Goal: Transaction & Acquisition: Purchase product/service

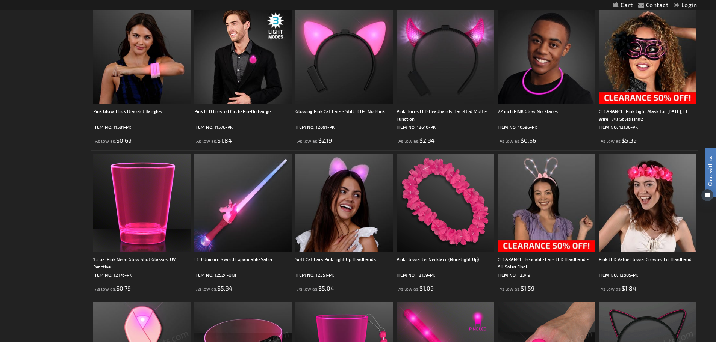
scroll to position [601, 0]
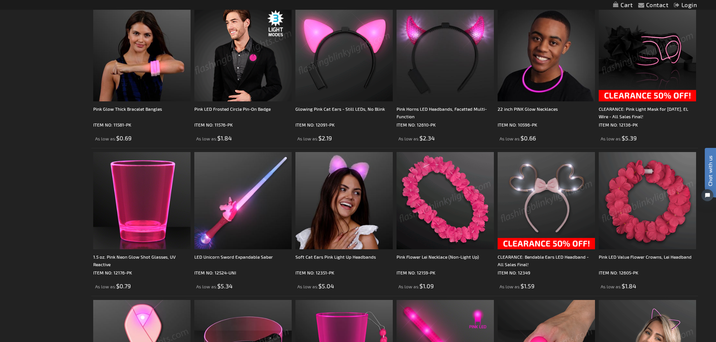
click at [661, 208] on img at bounding box center [647, 200] width 97 height 97
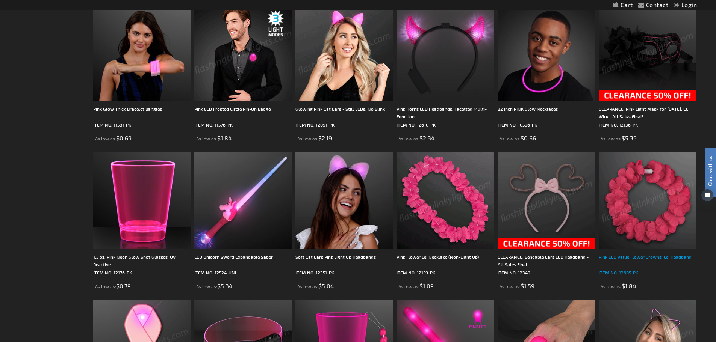
click at [652, 254] on div "Pink LED Value Flower Crowns, Lei Headband" at bounding box center [647, 260] width 97 height 15
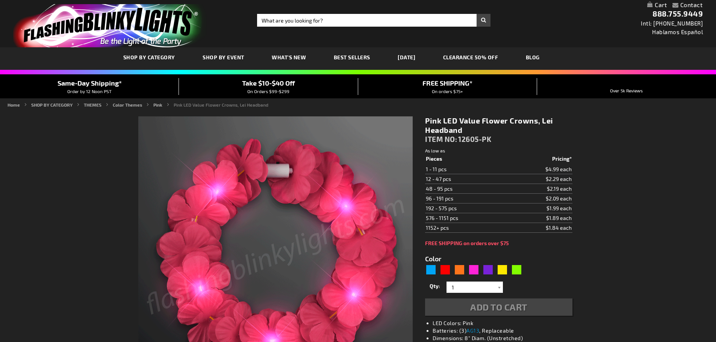
type input "5639"
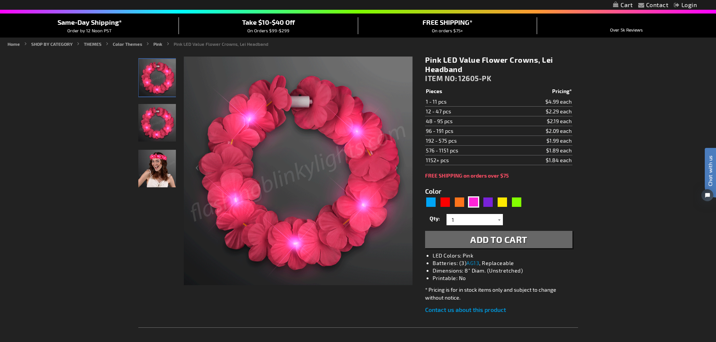
scroll to position [75, 0]
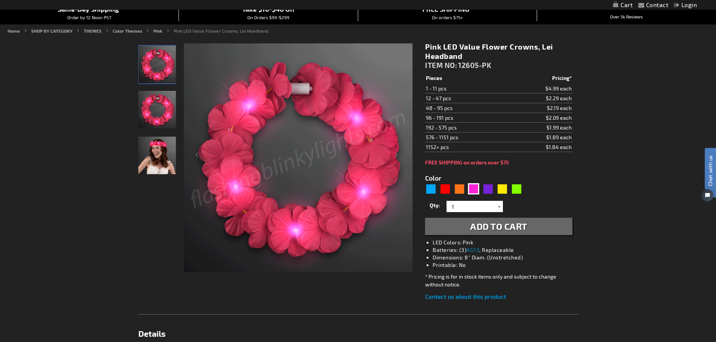
click at [502, 209] on div at bounding box center [499, 206] width 8 height 11
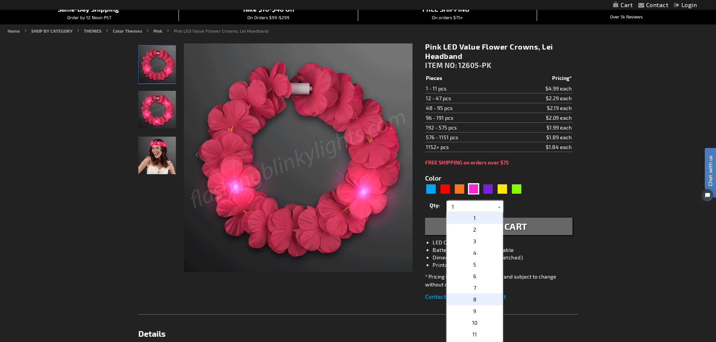
scroll to position [113, 0]
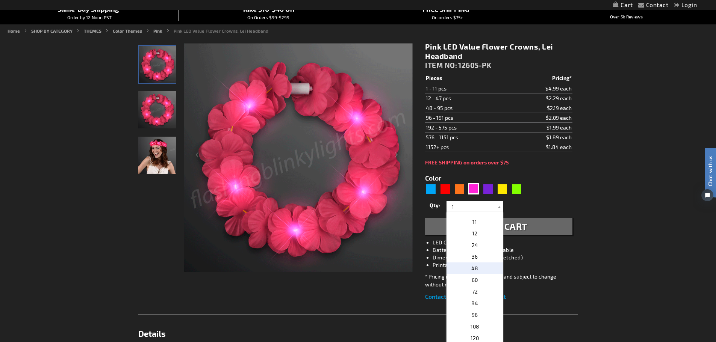
click at [479, 266] on p "48" at bounding box center [474, 269] width 56 height 12
type input "48"
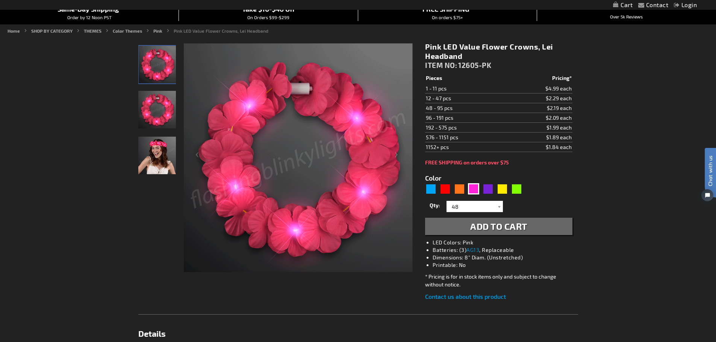
click at [514, 230] on span "Add to Cart" at bounding box center [498, 226] width 57 height 11
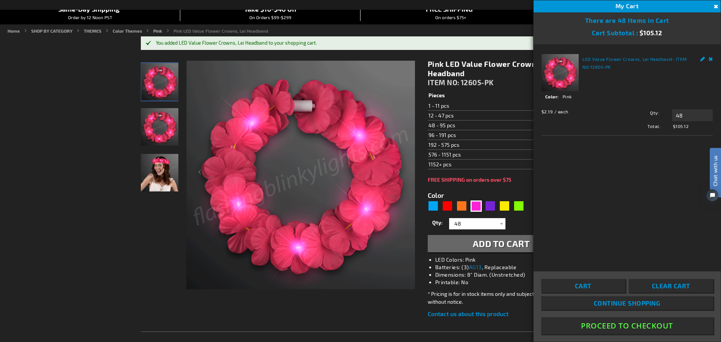
click at [715, 4] on button "Close" at bounding box center [715, 7] width 8 height 8
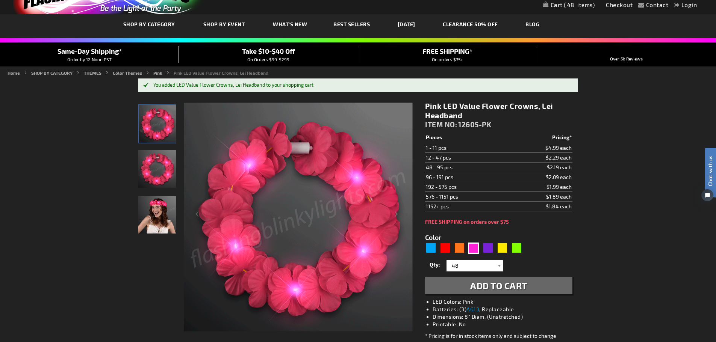
scroll to position [0, 0]
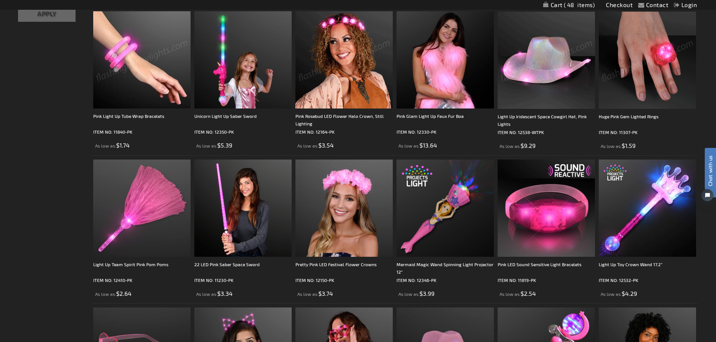
scroll to position [263, 0]
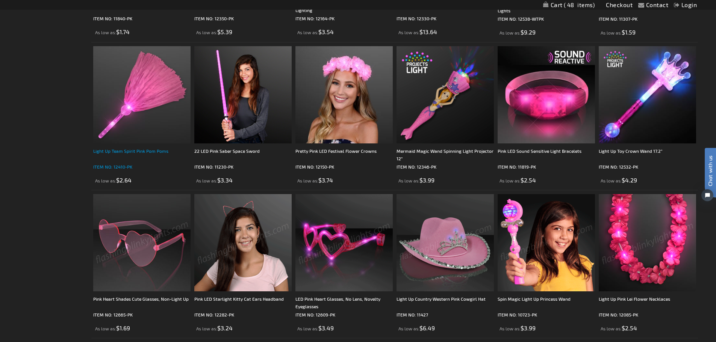
click at [136, 150] on div "Light Up Team Spirit Pink Pom Poms" at bounding box center [141, 154] width 97 height 15
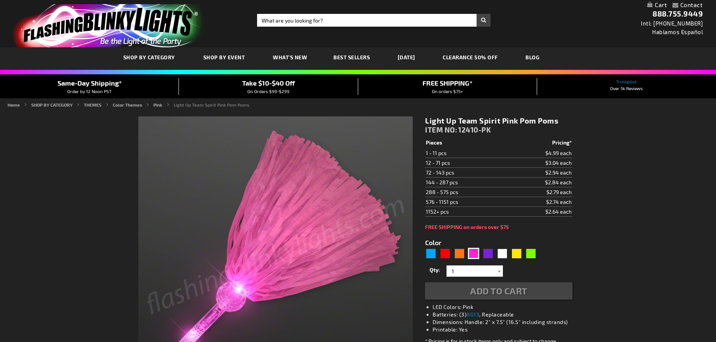
click at [501, 271] on div at bounding box center [499, 271] width 8 height 11
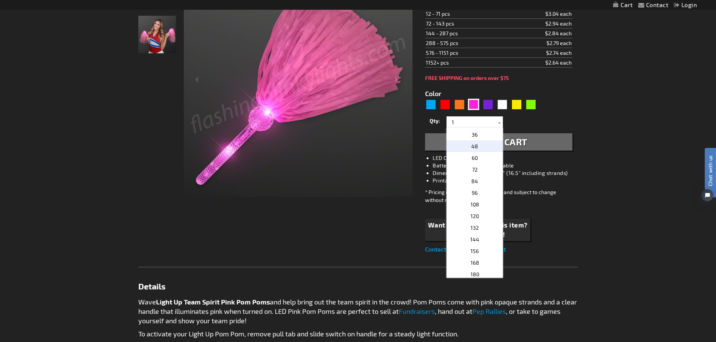
click at [472, 148] on span "48" at bounding box center [474, 146] width 7 height 6
type input "48"
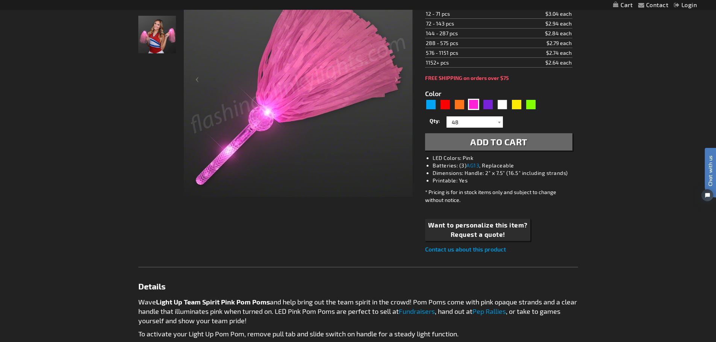
click at [505, 142] on span "Add to Cart" at bounding box center [498, 141] width 57 height 11
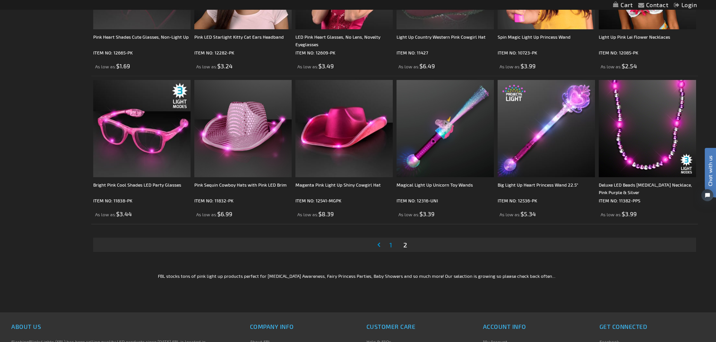
click at [390, 245] on span "1" at bounding box center [390, 245] width 3 height 8
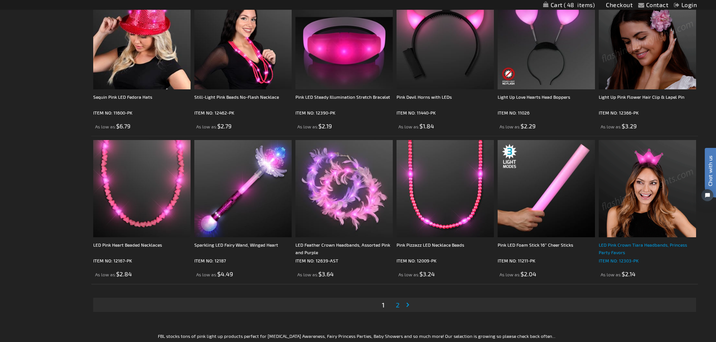
scroll to position [1390, 0]
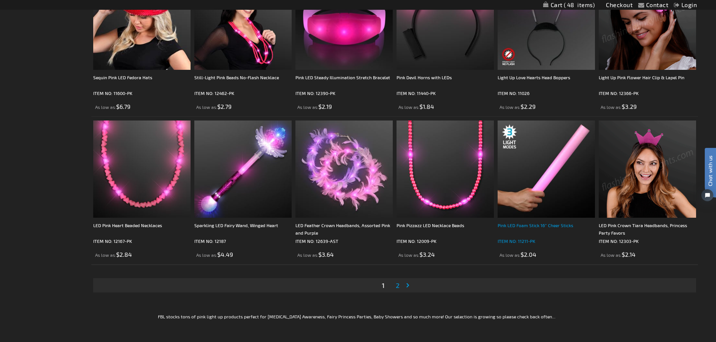
click at [547, 224] on div "Pink LED Foam Stick 16” Cheer Sticks" at bounding box center [546, 229] width 97 height 15
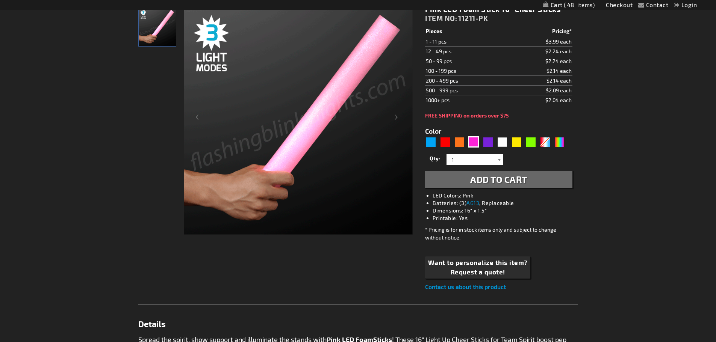
click at [498, 160] on div at bounding box center [499, 159] width 8 height 11
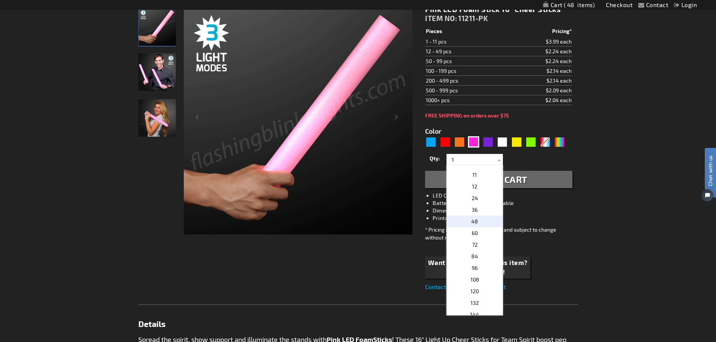
click at [475, 225] on p "48" at bounding box center [474, 222] width 56 height 12
type input "48"
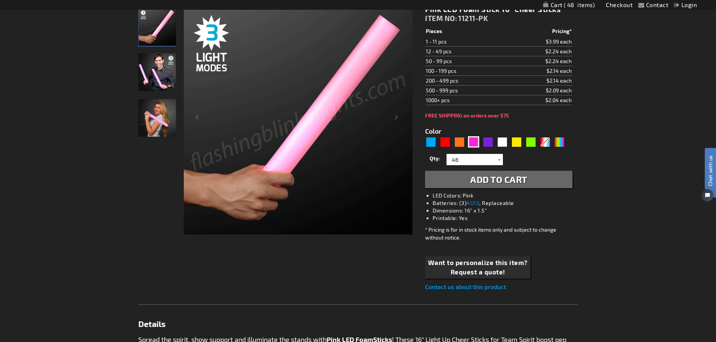
click at [510, 180] on span "Add to Cart" at bounding box center [498, 179] width 57 height 11
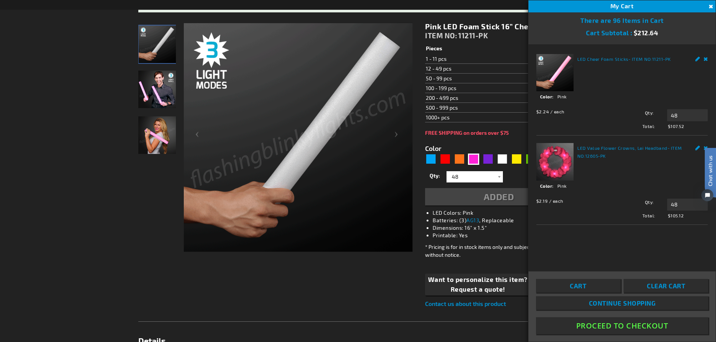
scroll to position [130, 0]
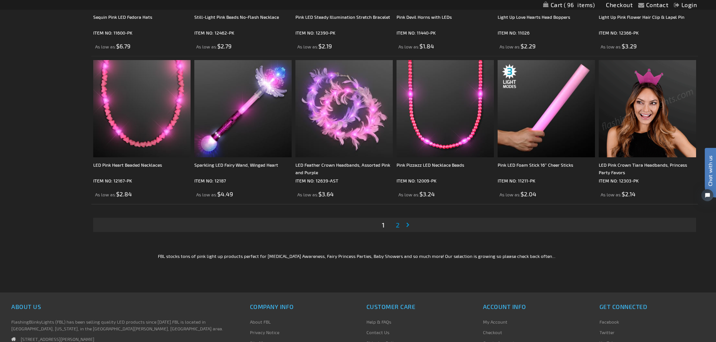
scroll to position [1524, 0]
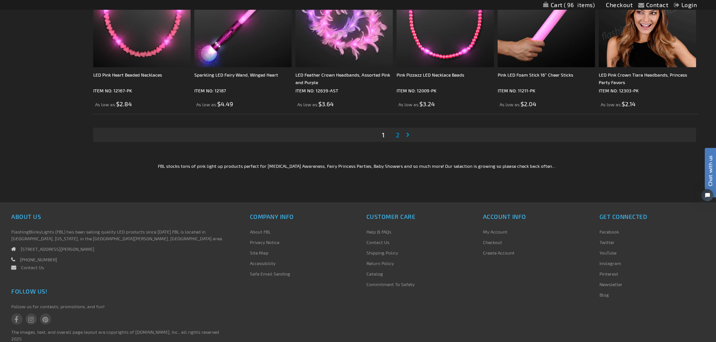
click at [397, 136] on span "2" at bounding box center [398, 135] width 4 height 8
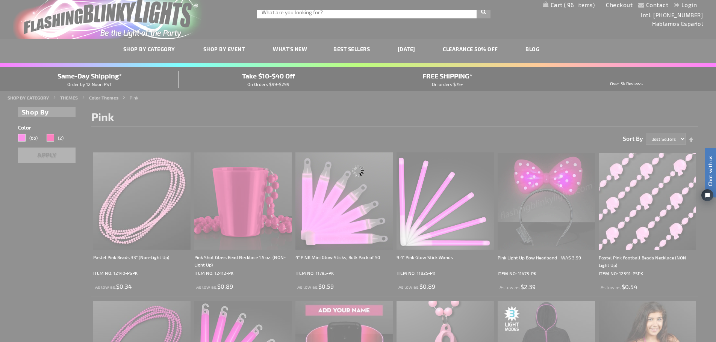
scroll to position [0, 0]
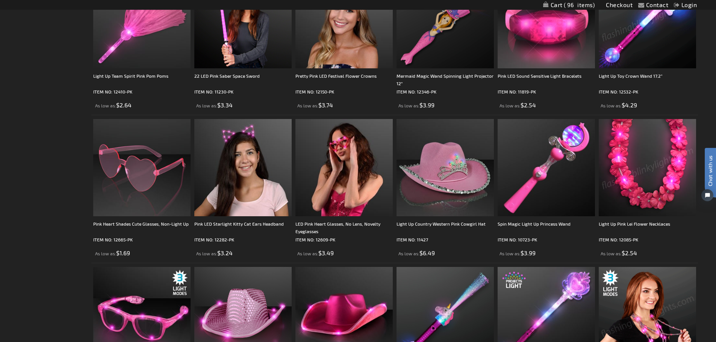
scroll to position [225, 0]
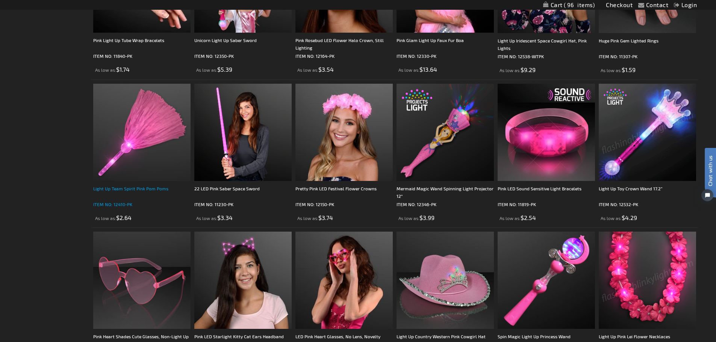
click at [155, 187] on div "Light Up Team Spirit Pink Pom Poms" at bounding box center [141, 192] width 97 height 15
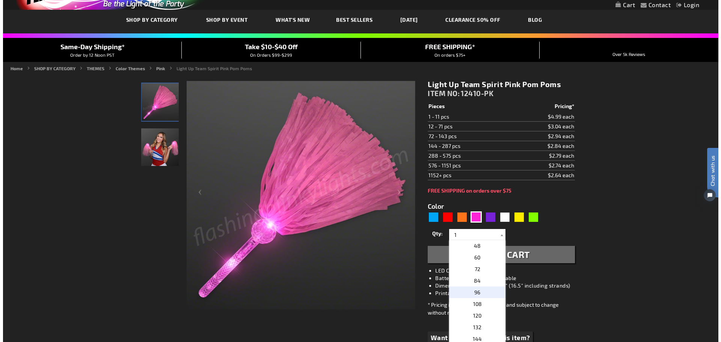
scroll to position [150, 0]
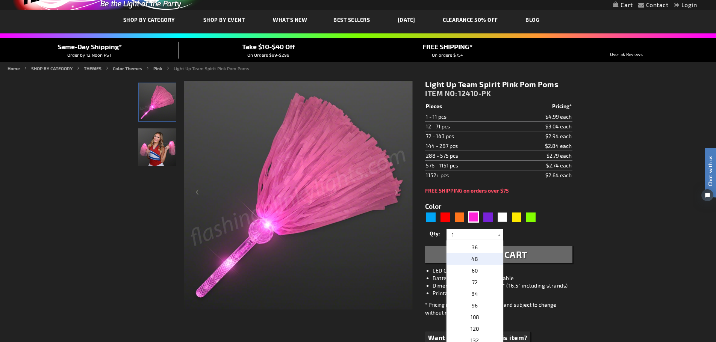
click at [474, 261] on span "48" at bounding box center [474, 259] width 7 height 6
type input "48"
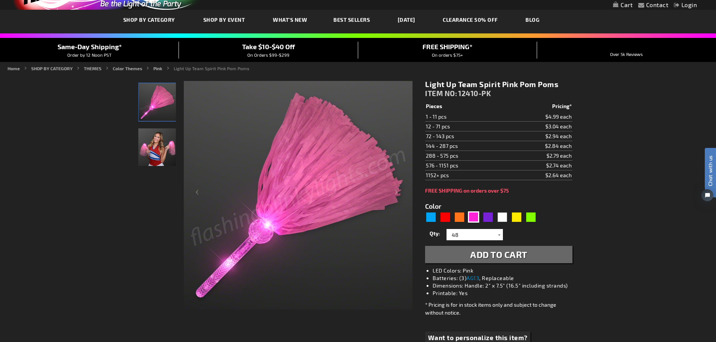
click at [520, 257] on span "Add to Cart" at bounding box center [498, 254] width 57 height 11
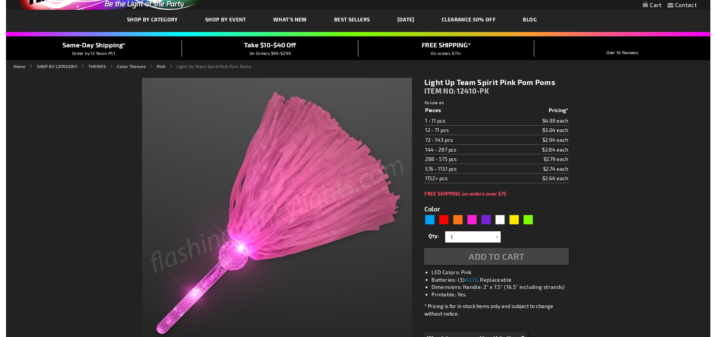
scroll to position [38, 0]
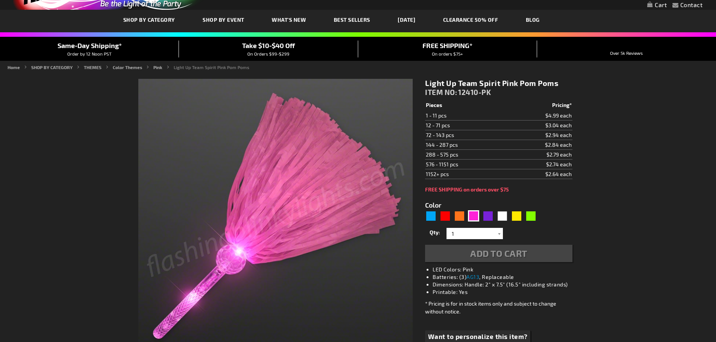
type input "5639"
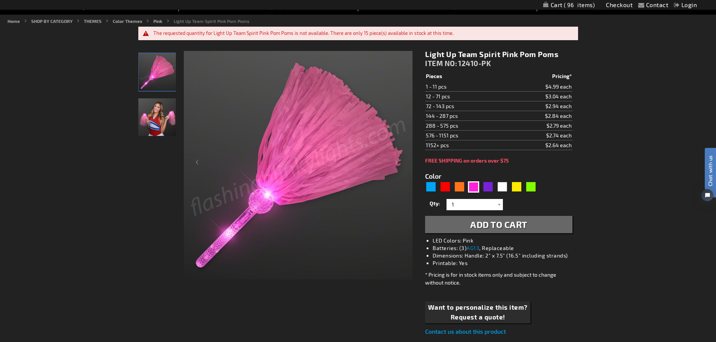
scroll to position [113, 0]
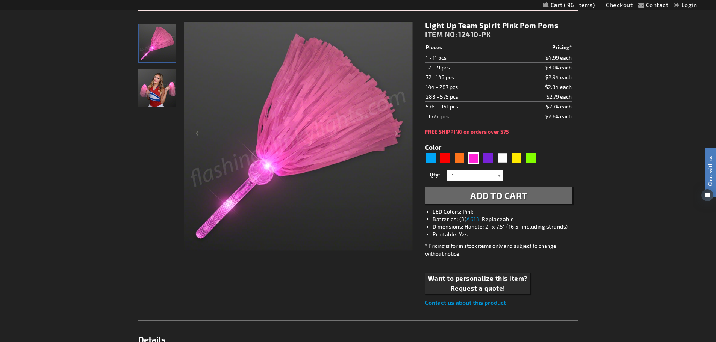
click at [499, 177] on div at bounding box center [499, 175] width 8 height 11
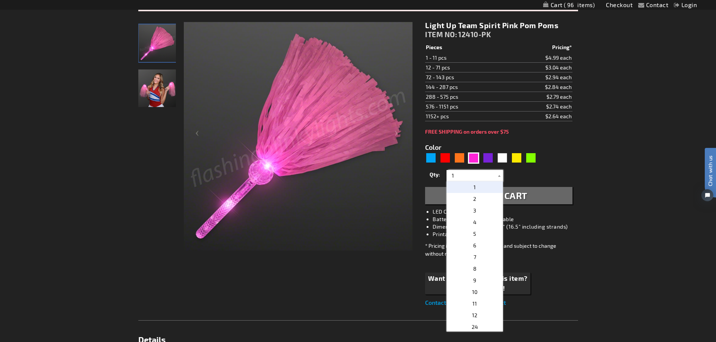
drag, startPoint x: 461, startPoint y: 178, endPoint x: 447, endPoint y: 176, distance: 14.7
click at [447, 176] on div "1 2 3 4 5 6 7 8 9 10 11 12 24 36 48 60 72 84 96 108 120 1" at bounding box center [474, 175] width 56 height 11
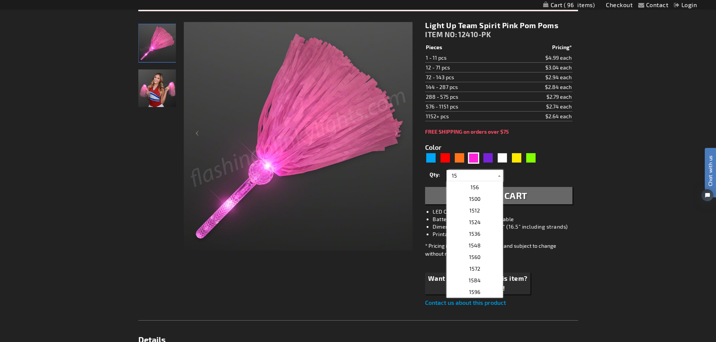
type input "15"
click at [631, 187] on div "Contact Compare Products Checkout Login Skip to Content My Cart 96 96 items My …" at bounding box center [358, 332] width 716 height 891
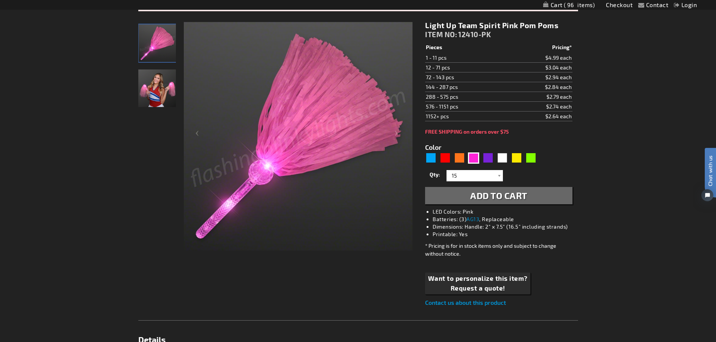
click at [495, 198] on span "Add to Cart" at bounding box center [498, 195] width 57 height 11
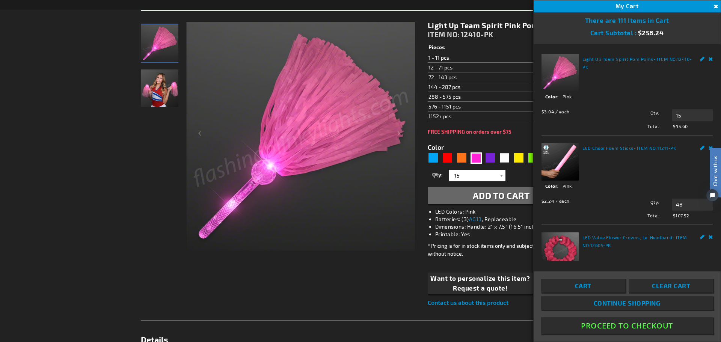
click at [64, 216] on div "Contact Compare Products Checkout Login Skip to Content My Cart 111 111 items M…" at bounding box center [360, 332] width 721 height 891
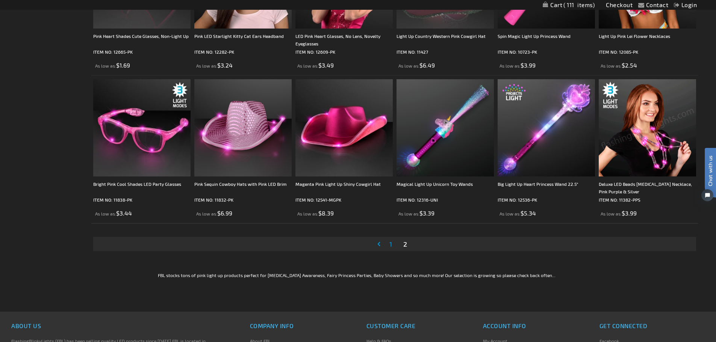
scroll to position [526, 0]
click at [391, 246] on span "1" at bounding box center [390, 244] width 3 height 8
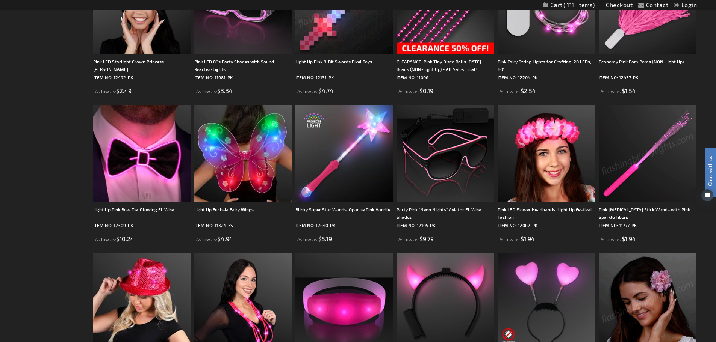
scroll to position [1090, 0]
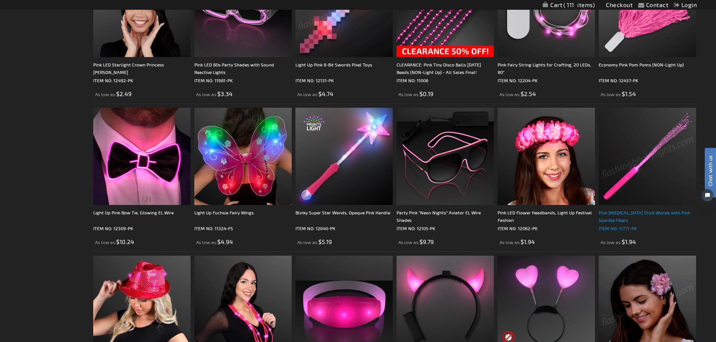
click at [643, 211] on div "Pink [MEDICAL_DATA] Stick Wands with Pink Sparkle Fibers" at bounding box center [647, 216] width 97 height 15
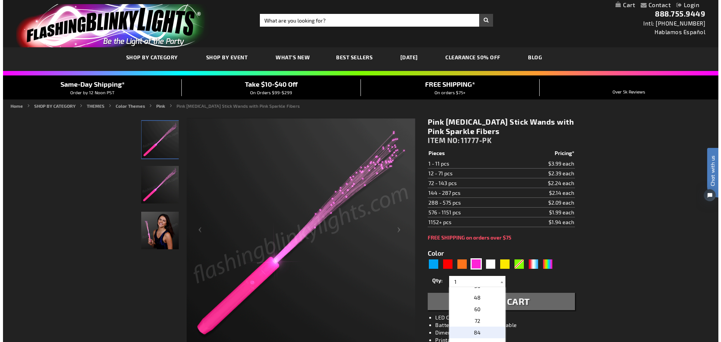
scroll to position [150, 0]
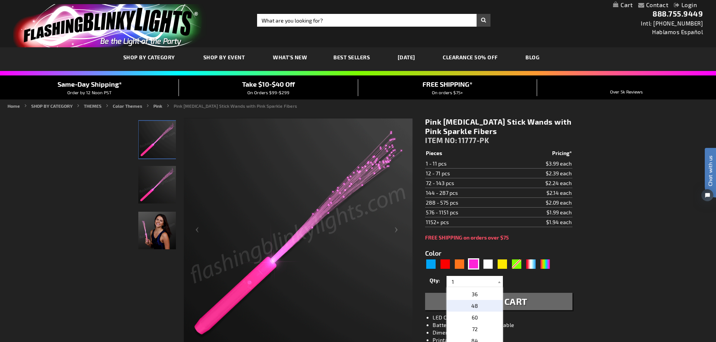
click at [474, 305] on span "48" at bounding box center [474, 306] width 7 height 6
type input "48"
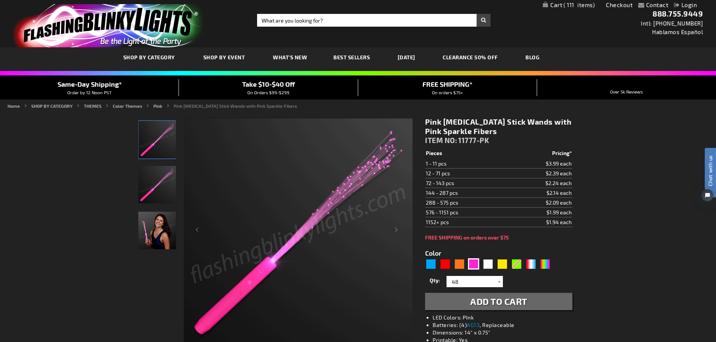
click at [513, 300] on span "Add to Cart" at bounding box center [498, 301] width 57 height 11
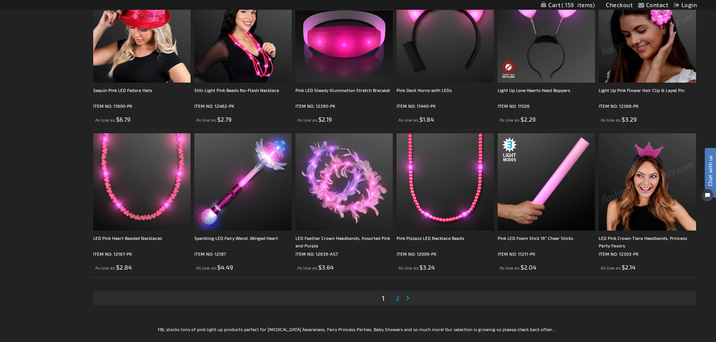
scroll to position [1391, 0]
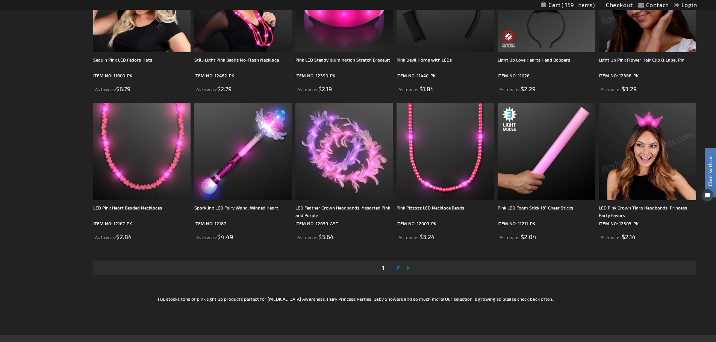
click at [381, 269] on strong "You're currently reading page 1" at bounding box center [383, 267] width 6 height 11
click at [384, 268] on span "1" at bounding box center [383, 268] width 3 height 8
click at [398, 266] on span "2" at bounding box center [398, 268] width 4 height 8
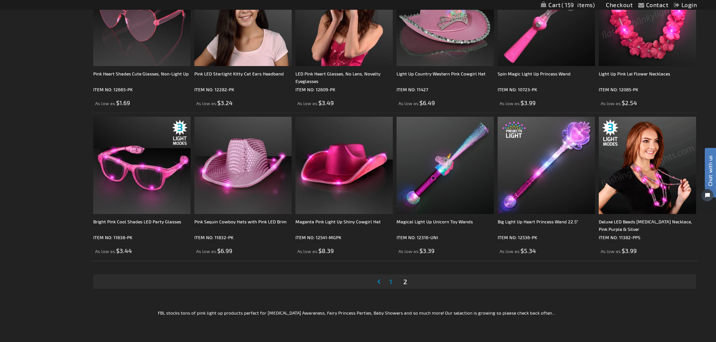
scroll to position [338, 0]
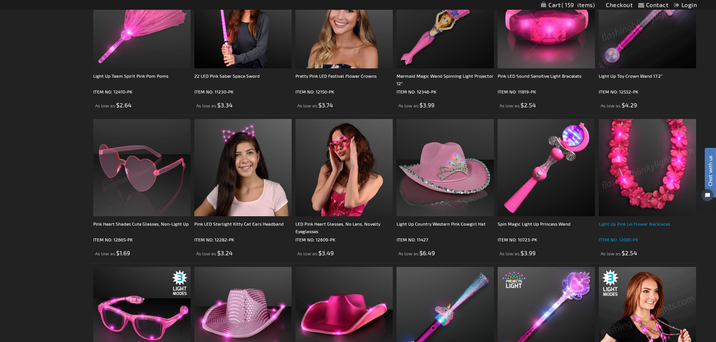
click at [629, 222] on div "Light Up Pink Lei Flower Necklaces" at bounding box center [647, 227] width 97 height 15
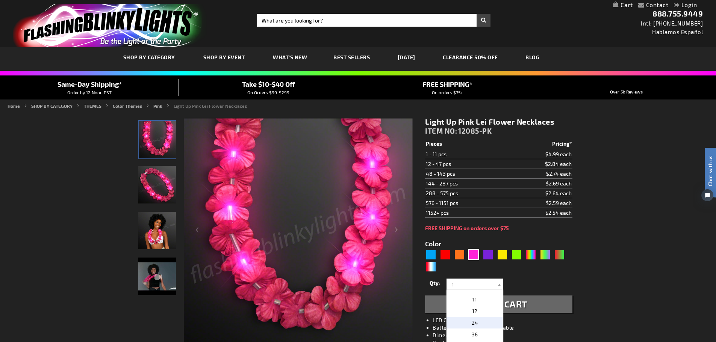
scroll to position [150, 0]
click at [476, 311] on p "48" at bounding box center [474, 309] width 56 height 12
type input "48"
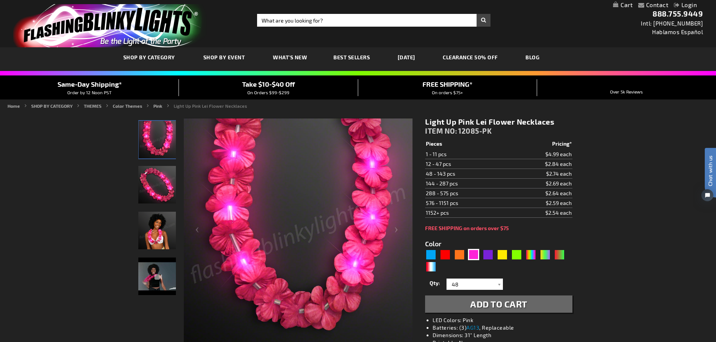
click at [513, 308] on span "Add to Cart" at bounding box center [498, 304] width 57 height 11
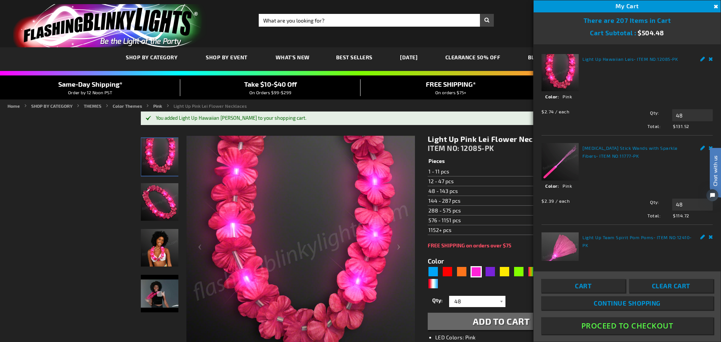
click at [619, 327] on button "Proceed To Checkout" at bounding box center [627, 326] width 172 height 17
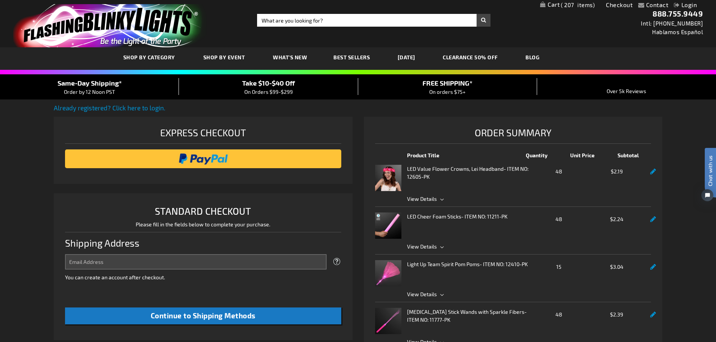
select select "US"
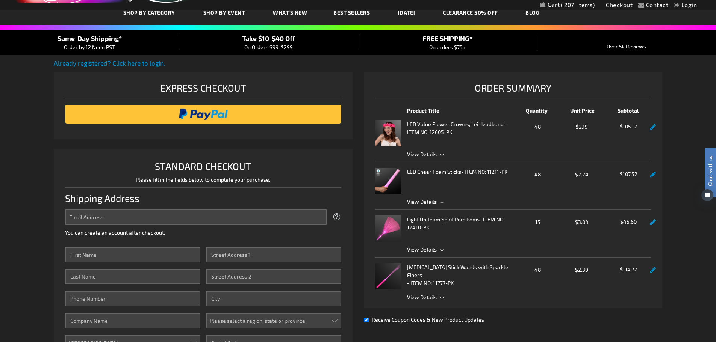
scroll to position [113, 0]
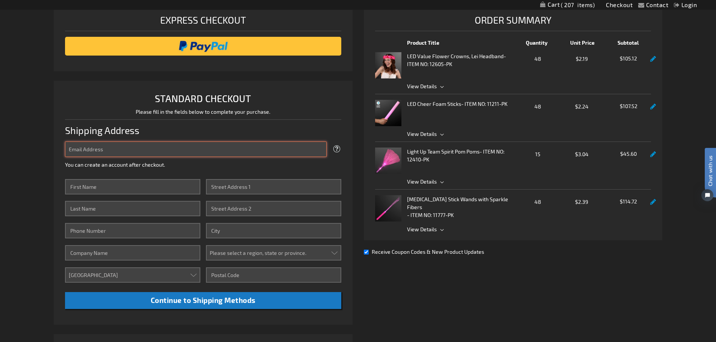
click at [168, 150] on input "Email Address" at bounding box center [196, 149] width 262 height 15
type input "Elaine.m.thrower@T-Mobile.com"
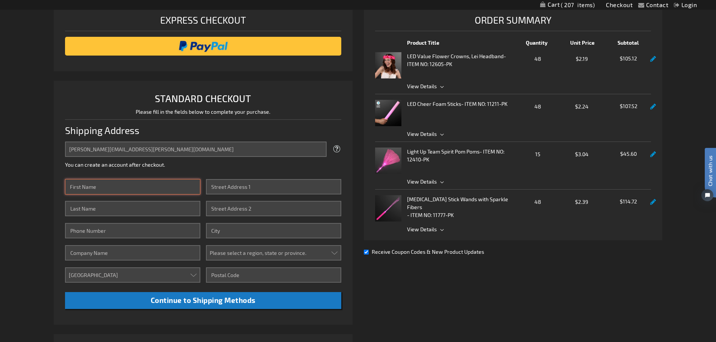
click at [157, 183] on input "First Name" at bounding box center [132, 186] width 135 height 15
type input "Elaine"
type input "Williams"
type input "4059212727"
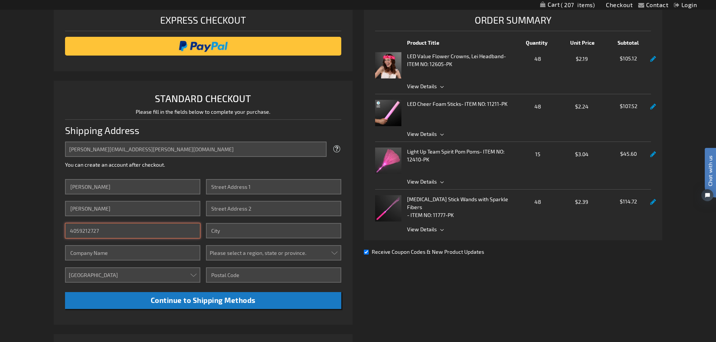
type input "T-Mobile"
type input "8525 Silver Crossing"
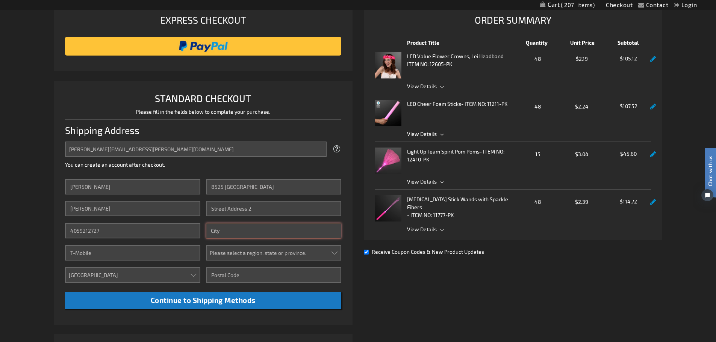
type input "Oklahoma City"
select select "48"
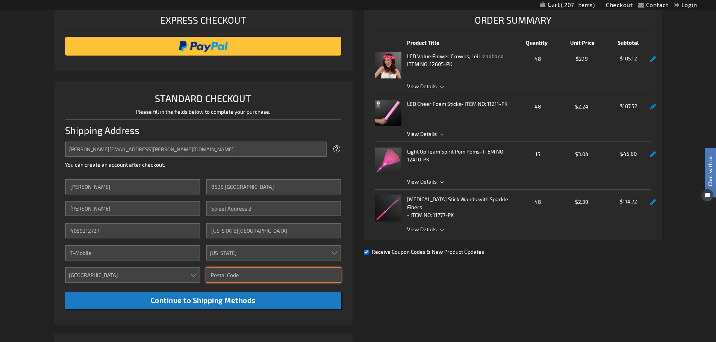
type input "73132"
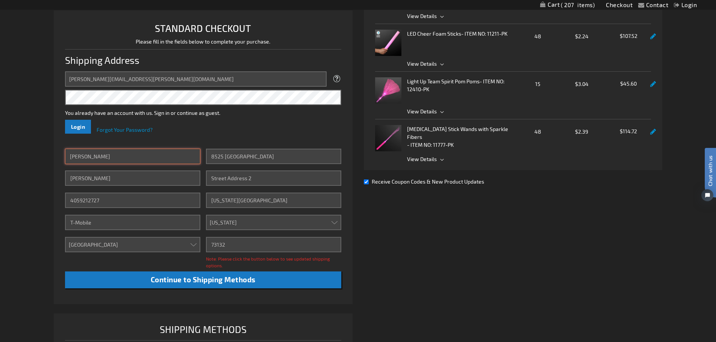
scroll to position [188, 0]
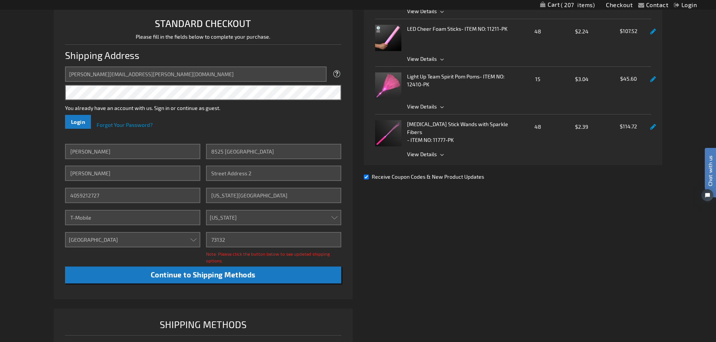
click at [196, 100] on div "You already have an account with us. Sign in or continue as guest." at bounding box center [203, 98] width 276 height 27
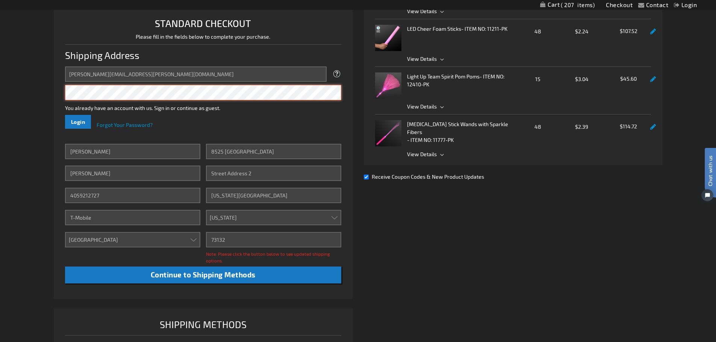
click at [65, 115] on button "Login" at bounding box center [78, 122] width 26 height 14
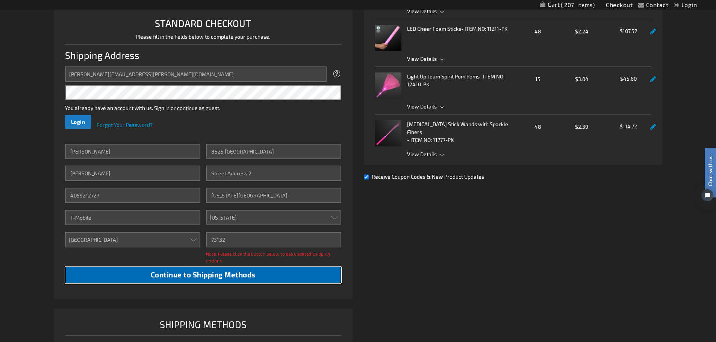
click at [257, 278] on button "Continue to Shipping Methods" at bounding box center [203, 275] width 276 height 17
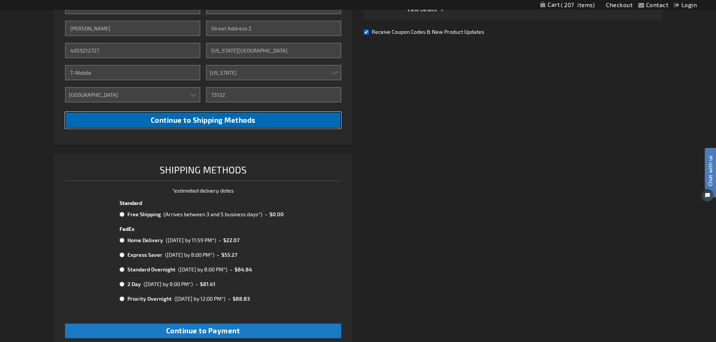
scroll to position [376, 0]
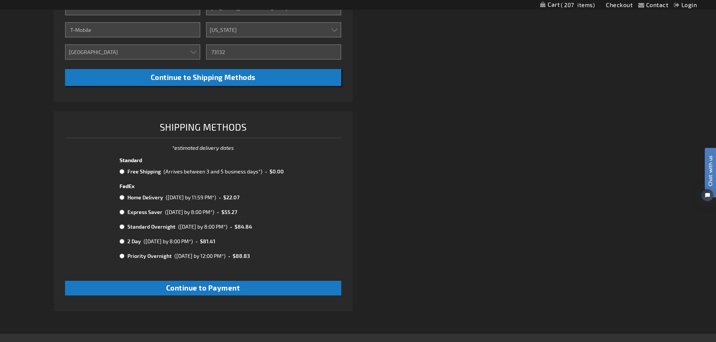
click at [120, 171] on input "radio" at bounding box center [121, 172] width 5 height 6
radio input "true"
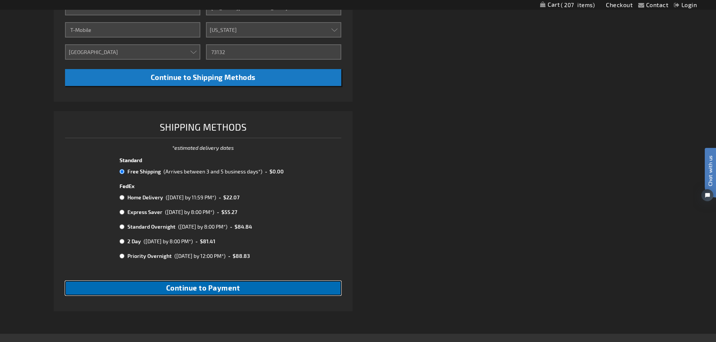
click at [208, 290] on span "Continue to Payment" at bounding box center [203, 288] width 74 height 9
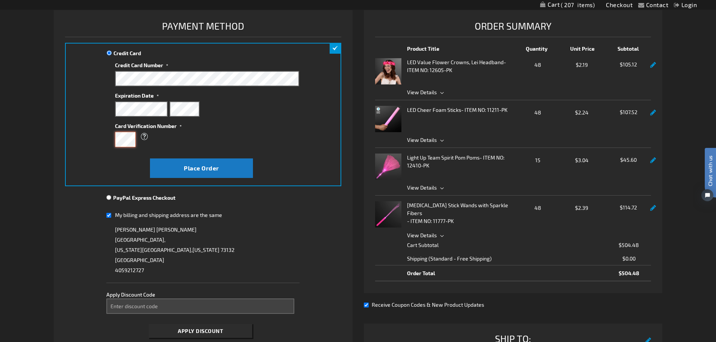
scroll to position [150, 0]
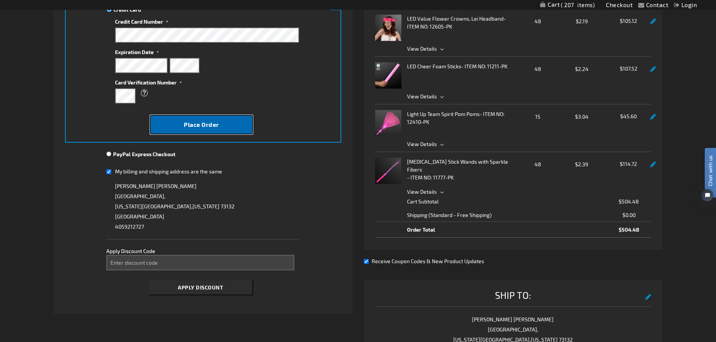
click at [206, 123] on span "Place Order" at bounding box center [201, 124] width 35 height 7
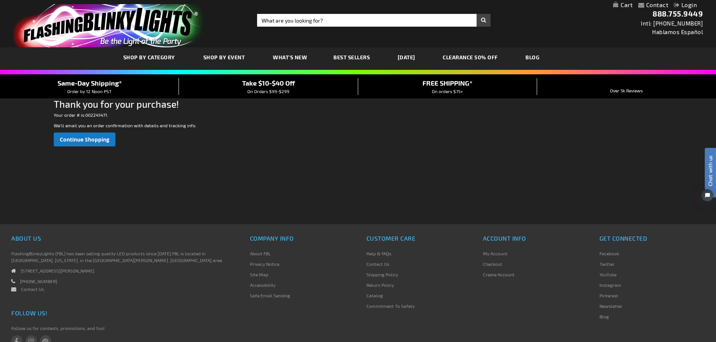
click at [329, 195] on div "Checkout as a new customer Creating an account has many benefits: See order and…" at bounding box center [358, 168] width 608 height 113
click at [75, 134] on link "Continue Shopping" at bounding box center [85, 140] width 62 height 14
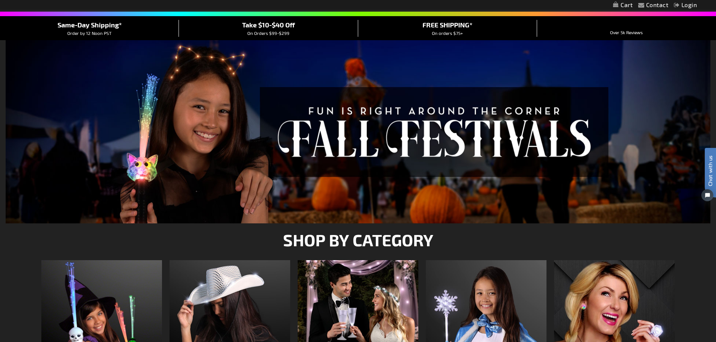
scroll to position [113, 0]
